Goal: Find specific page/section: Find specific page/section

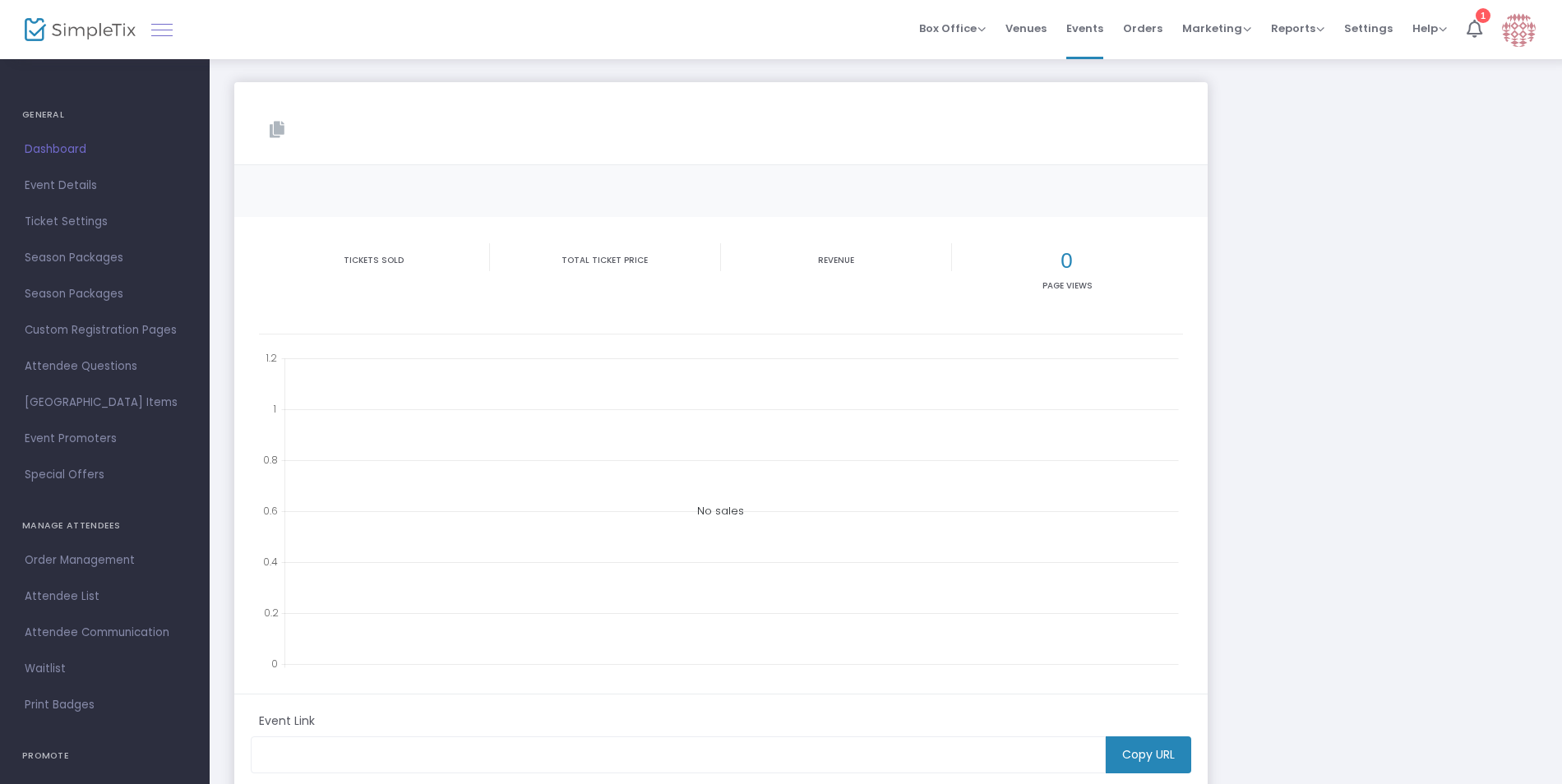
click at [169, 28] on link at bounding box center [161, 29] width 21 height 21
click at [71, 182] on span "Event Details" at bounding box center [104, 186] width 160 height 21
